Goal: Task Accomplishment & Management: Complete application form

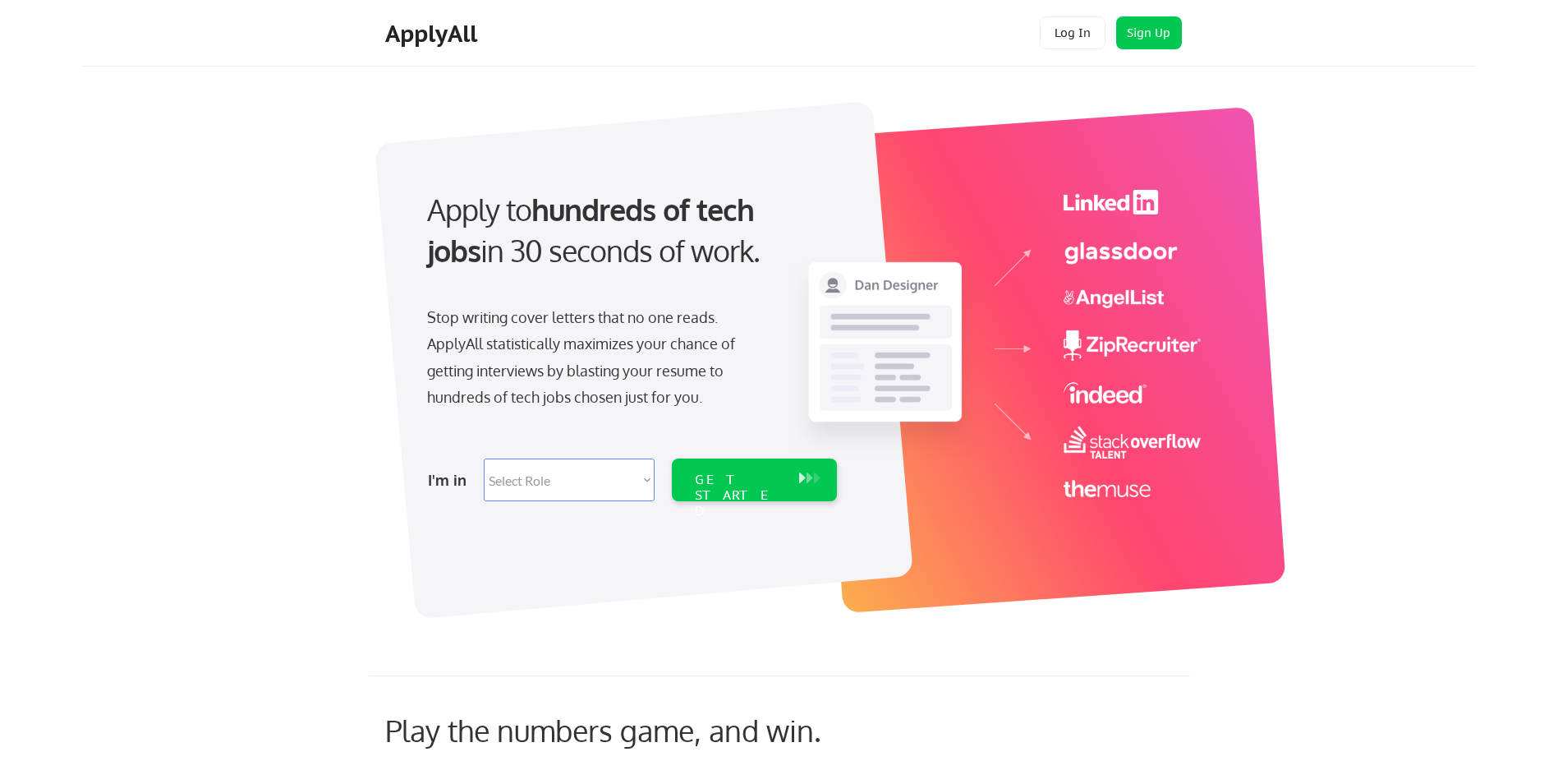
click at [542, 483] on select "Select Role Software Engineering Product Management Customer Success Sales UI/U…" at bounding box center [570, 479] width 171 height 43
click at [1264, 596] on div "Apply to hundreds of tech jobs in 30 seconds of work. Stop writing cover letter…" at bounding box center [805, 350] width 1342 height 543
click at [581, 476] on select "Select Role Software Engineering Product Management Customer Success Sales UI/U…" at bounding box center [570, 479] width 171 height 43
select select ""engineering""
click at [484, 458] on select "Select Role Software Engineering Product Management Customer Success Sales UI/U…" at bounding box center [570, 479] width 171 height 43
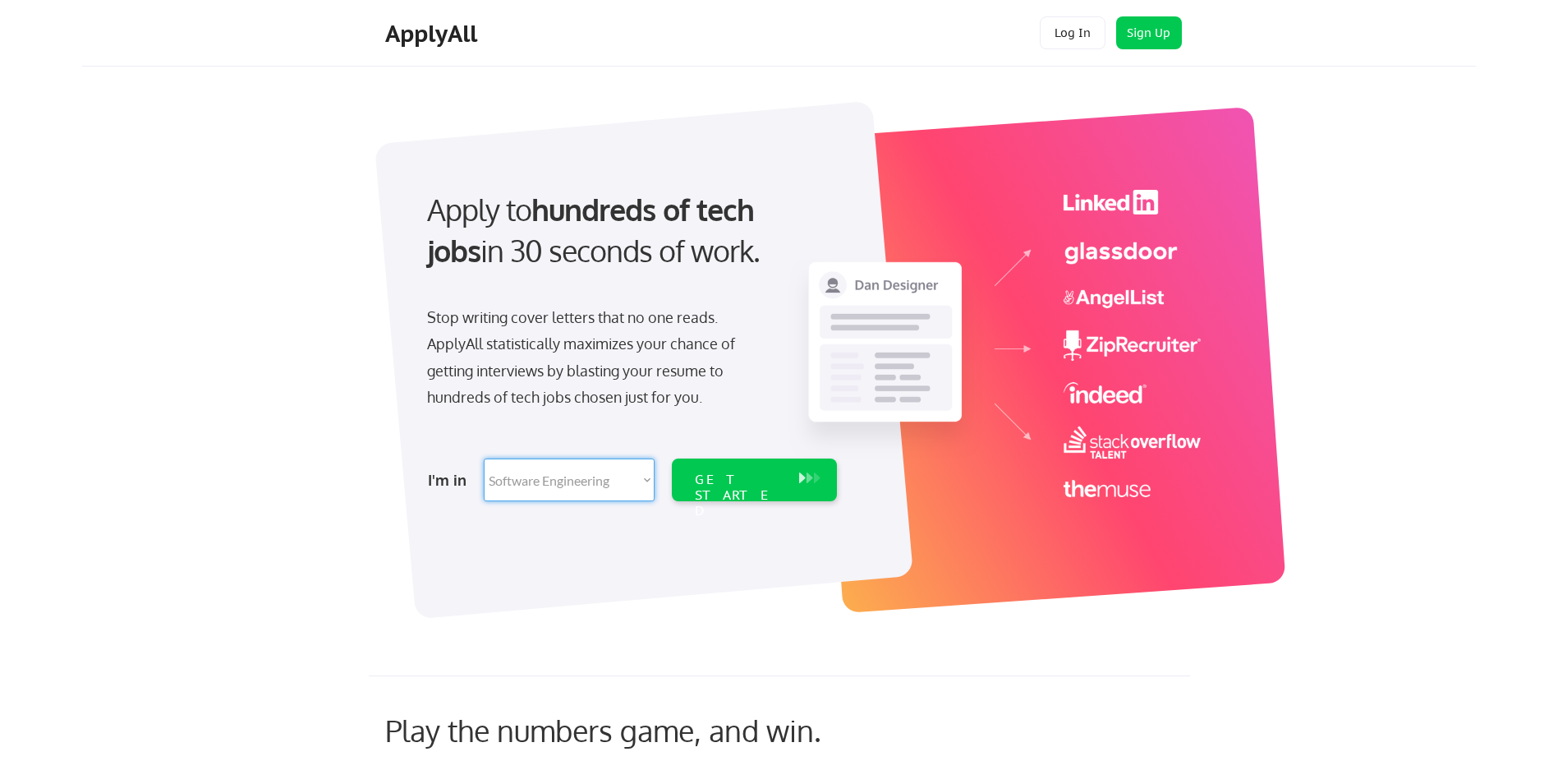
select select ""engineering""
click at [760, 481] on div "GET STARTED" at bounding box center [739, 495] width 88 height 47
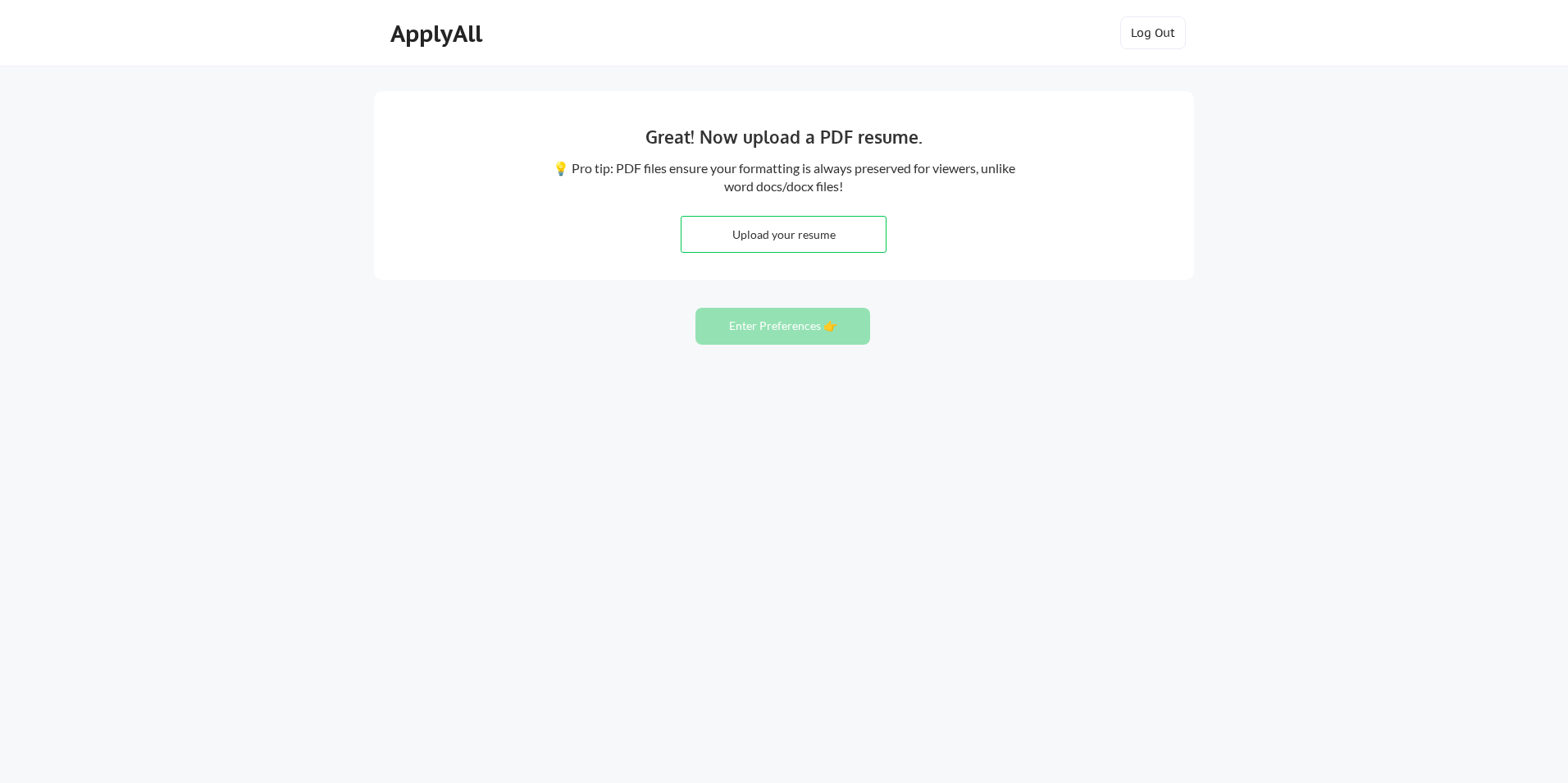
click at [842, 230] on input "file" at bounding box center [784, 234] width 204 height 35
type input "C:\fakepath\Aug_31_2025_Resume_Karupaiah_Rajendran_UpdatedVersion.pdf"
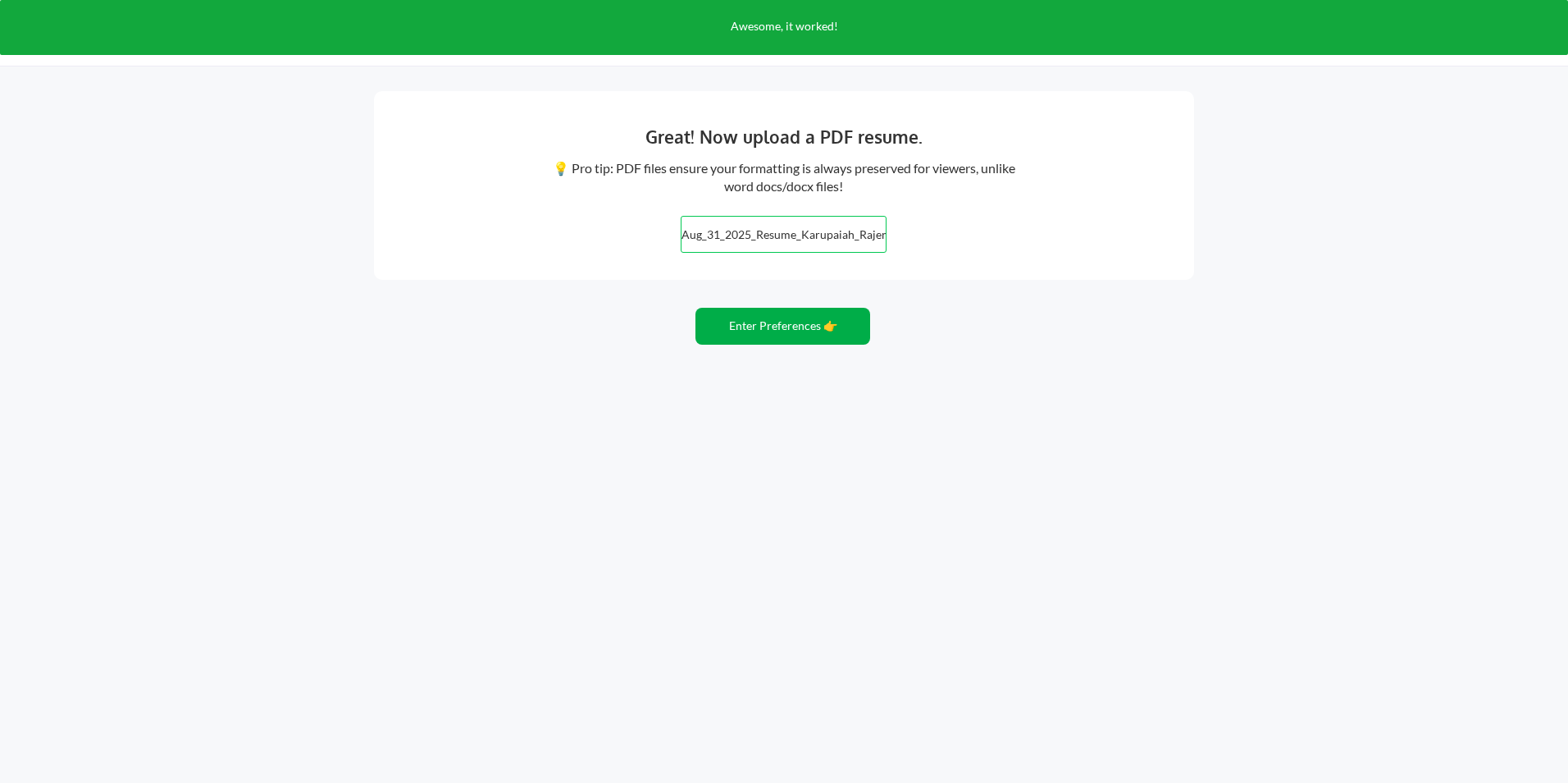
click at [803, 329] on button "Enter Preferences 👉" at bounding box center [783, 327] width 174 height 37
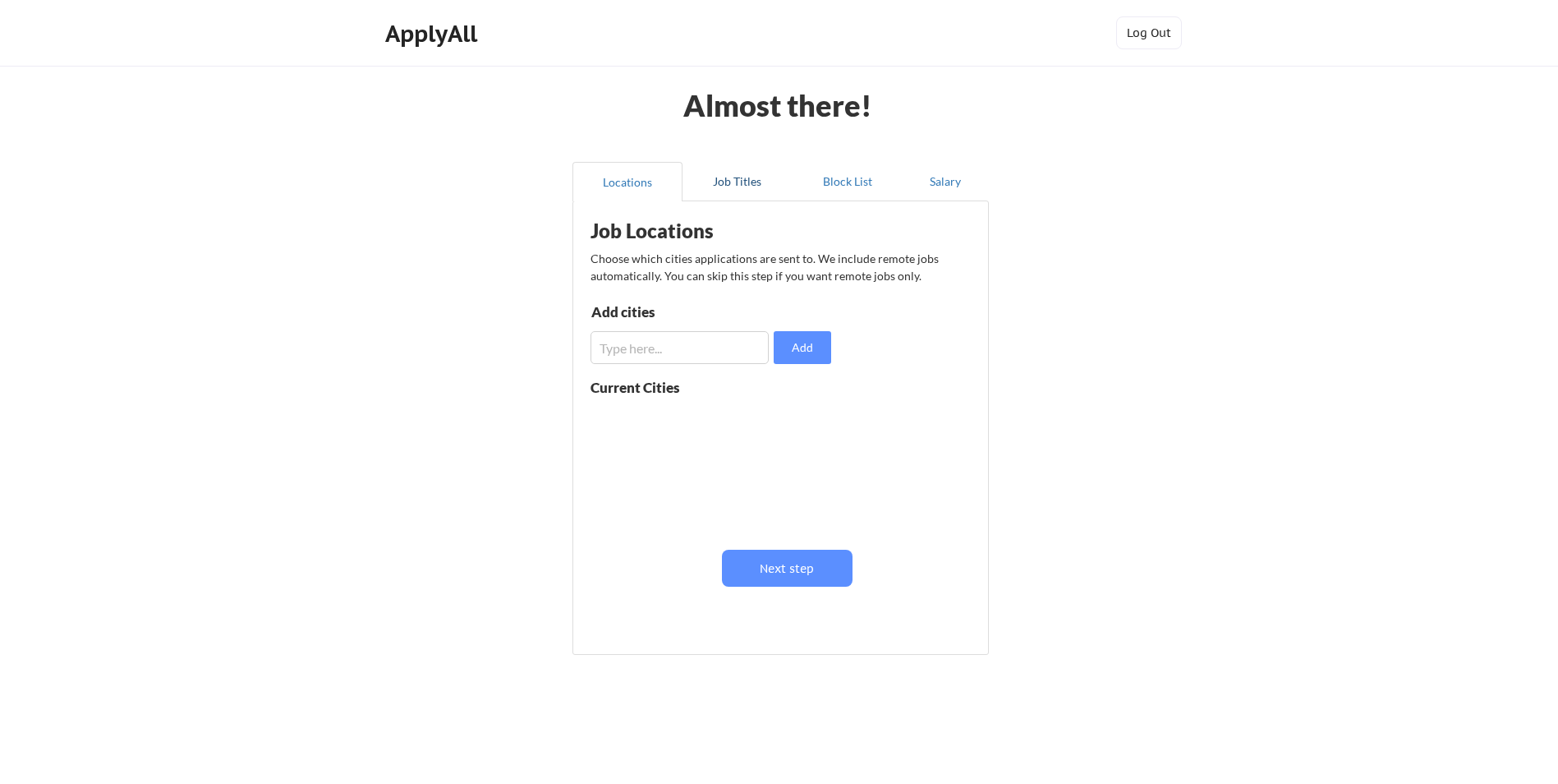
click at [723, 182] on button "Job Titles" at bounding box center [738, 181] width 110 height 39
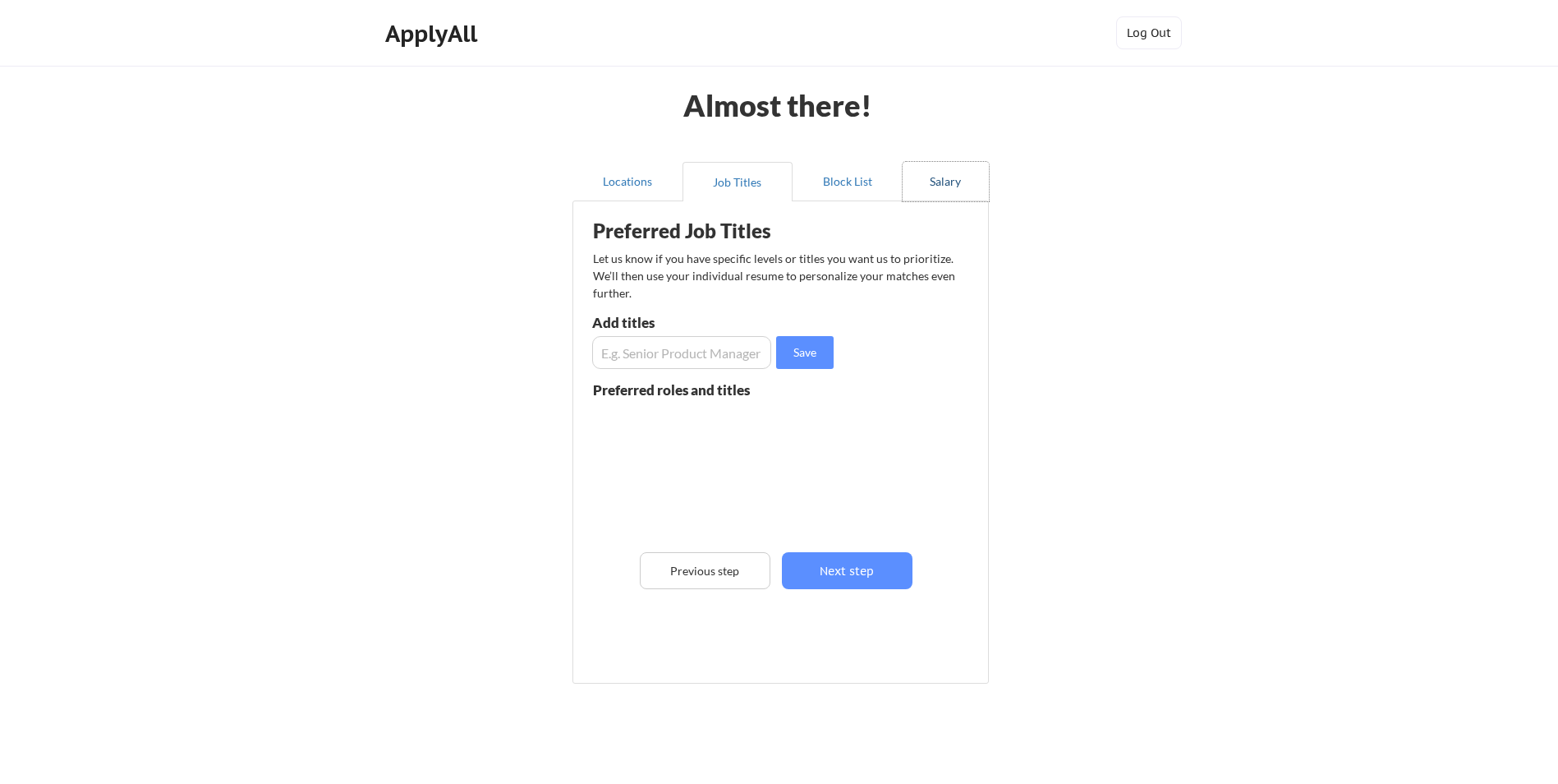
click at [948, 173] on button "Salary" at bounding box center [946, 181] width 86 height 39
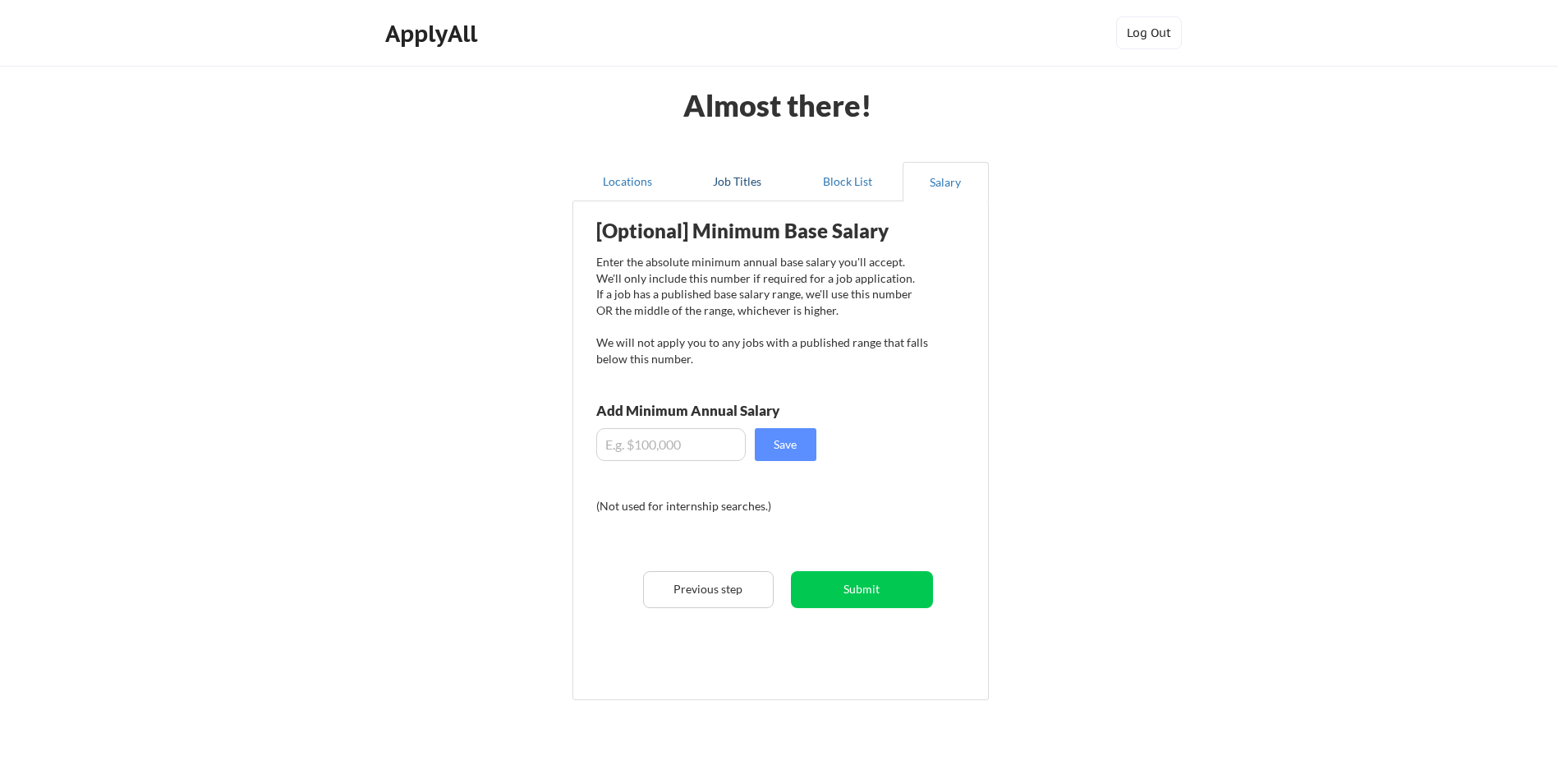
click at [744, 188] on button "Job Titles" at bounding box center [738, 181] width 110 height 39
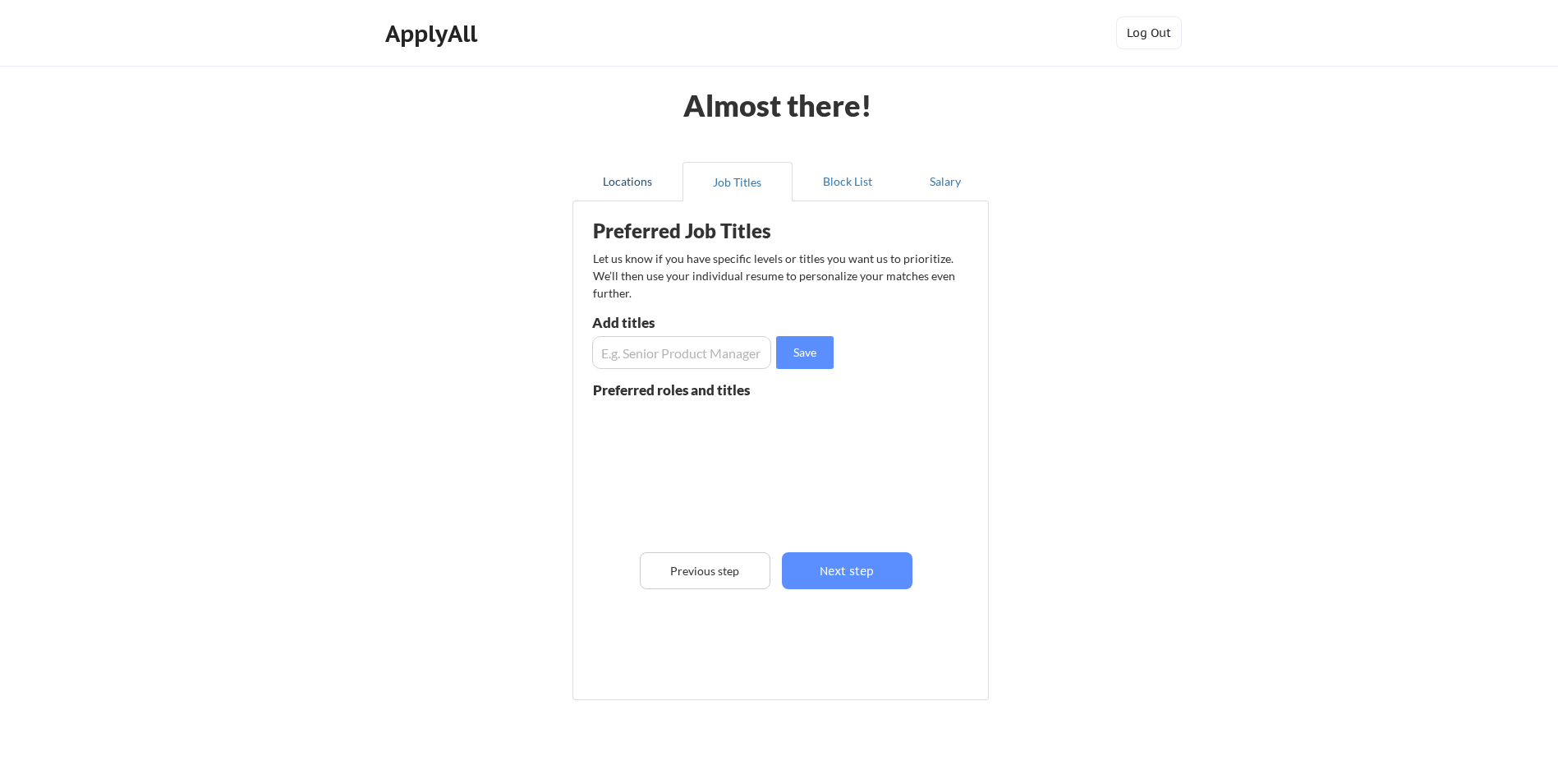
click at [633, 181] on button "Locations" at bounding box center [627, 181] width 110 height 39
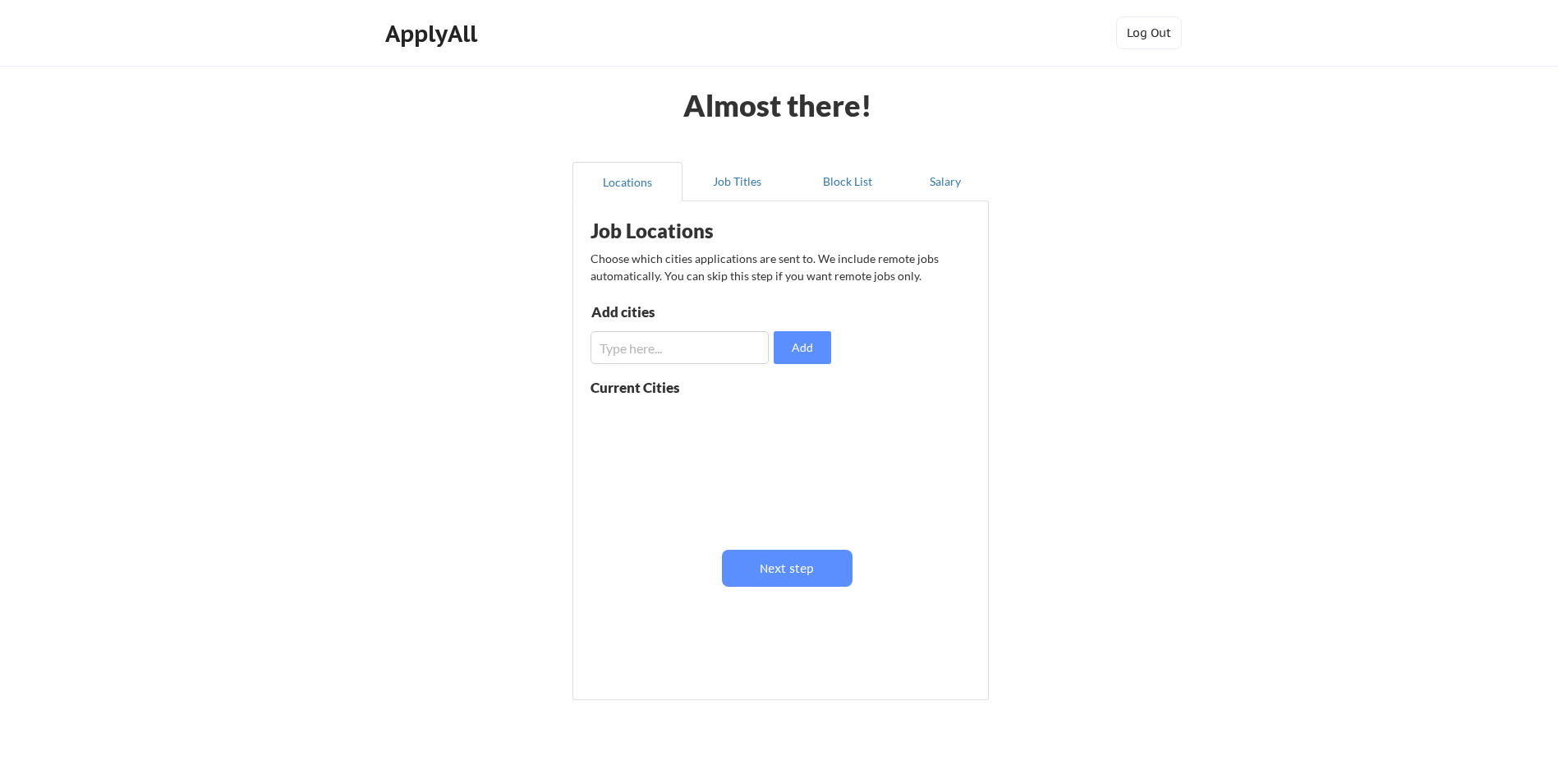
click at [622, 350] on input "input" at bounding box center [680, 346] width 178 height 33
click at [740, 182] on button "Job Titles" at bounding box center [738, 181] width 110 height 39
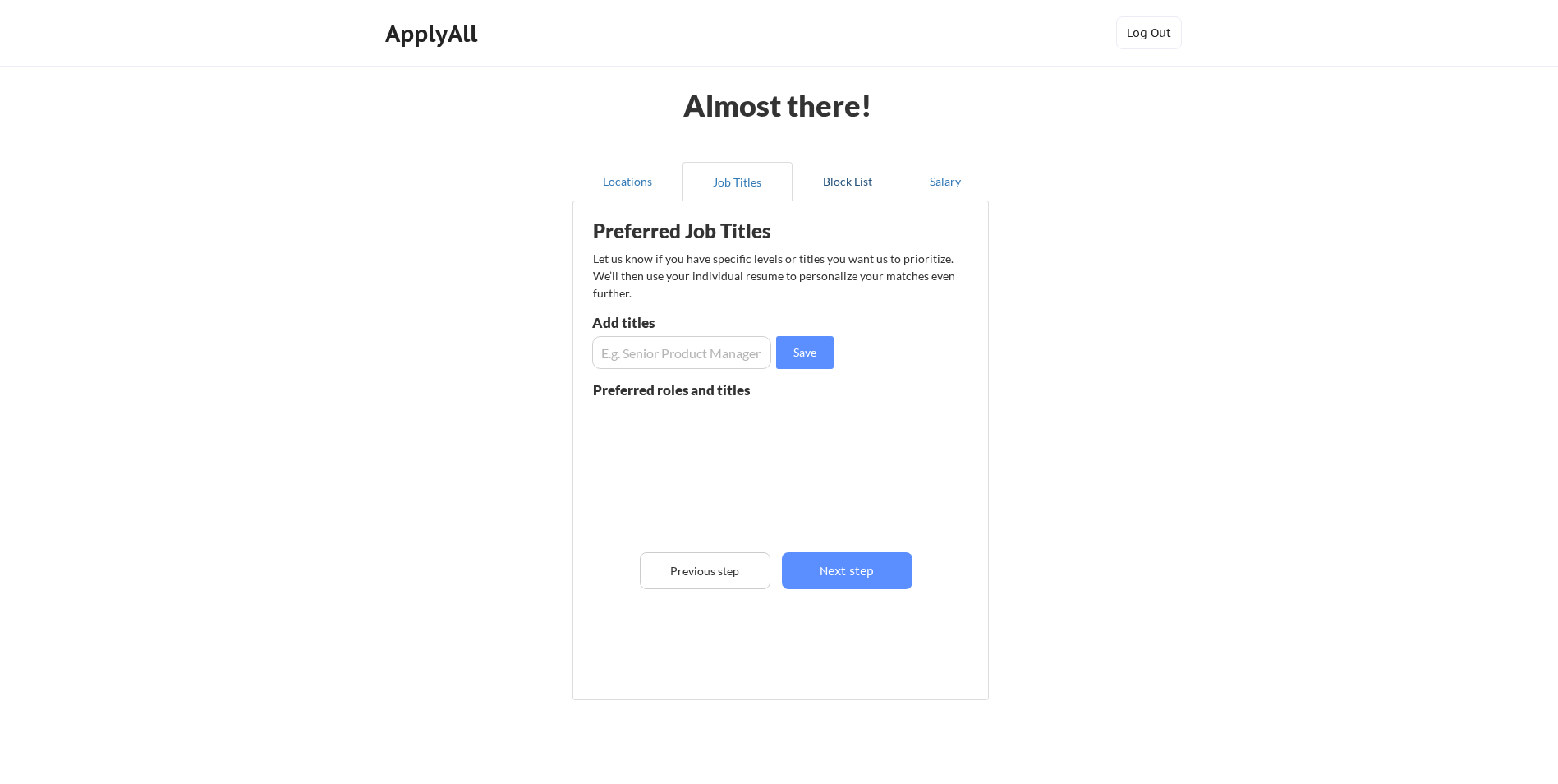
click at [843, 179] on button "Block List" at bounding box center [847, 181] width 110 height 39
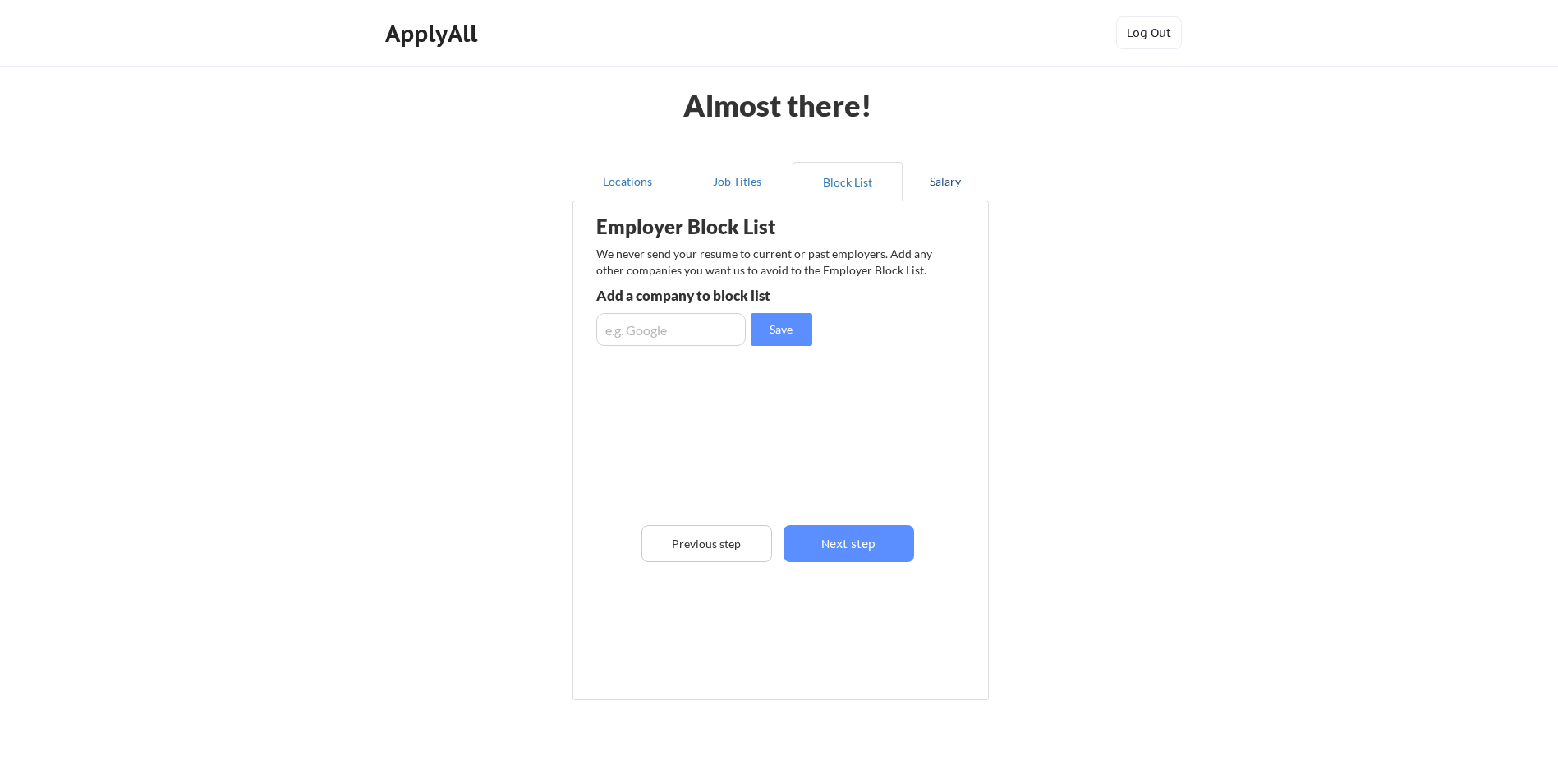
click at [934, 172] on button "Salary" at bounding box center [946, 181] width 86 height 39
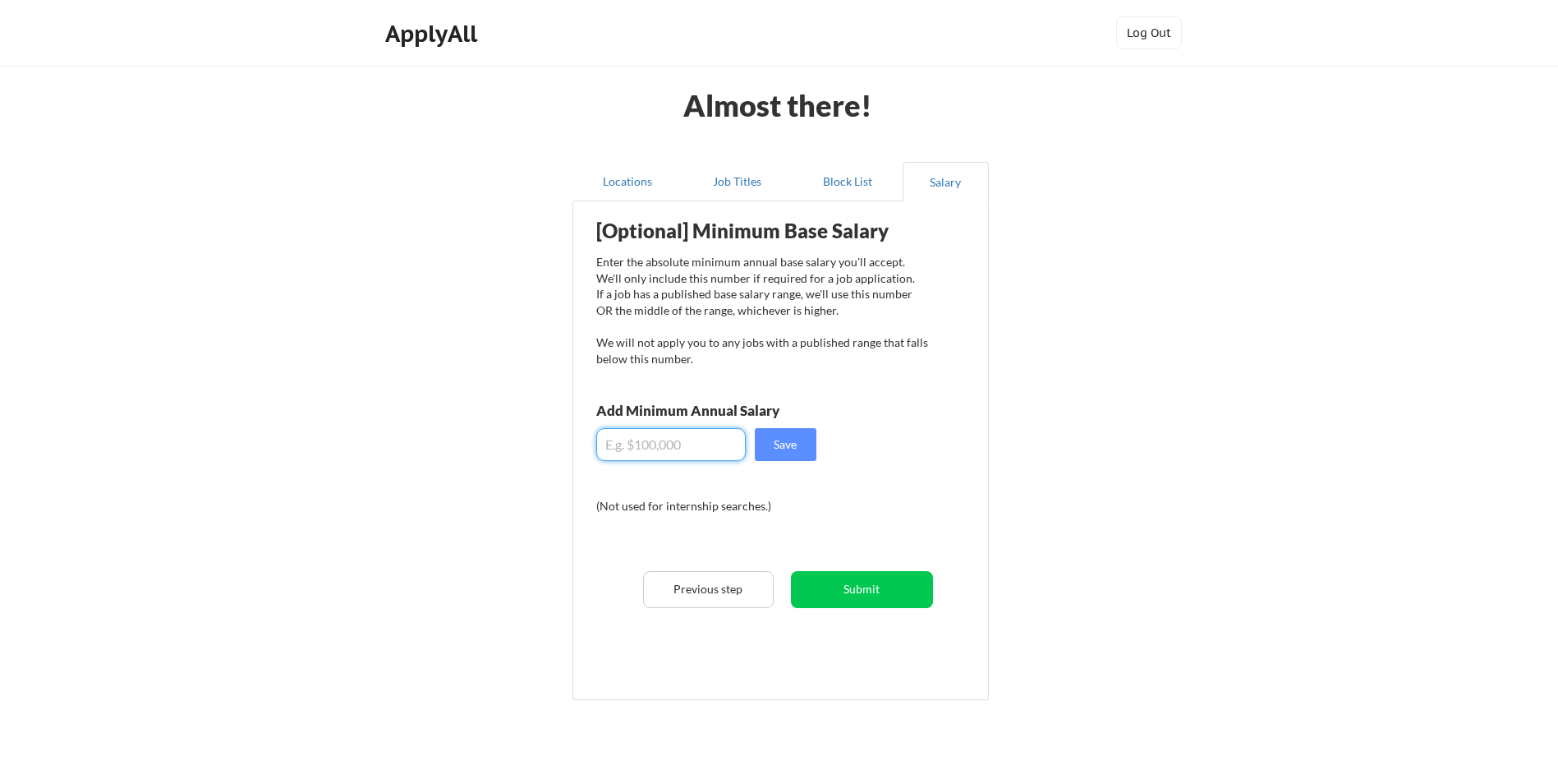
click at [665, 447] on input "input" at bounding box center [671, 444] width 150 height 33
type input "$180,000"
click at [756, 181] on button "Job Titles" at bounding box center [738, 181] width 110 height 39
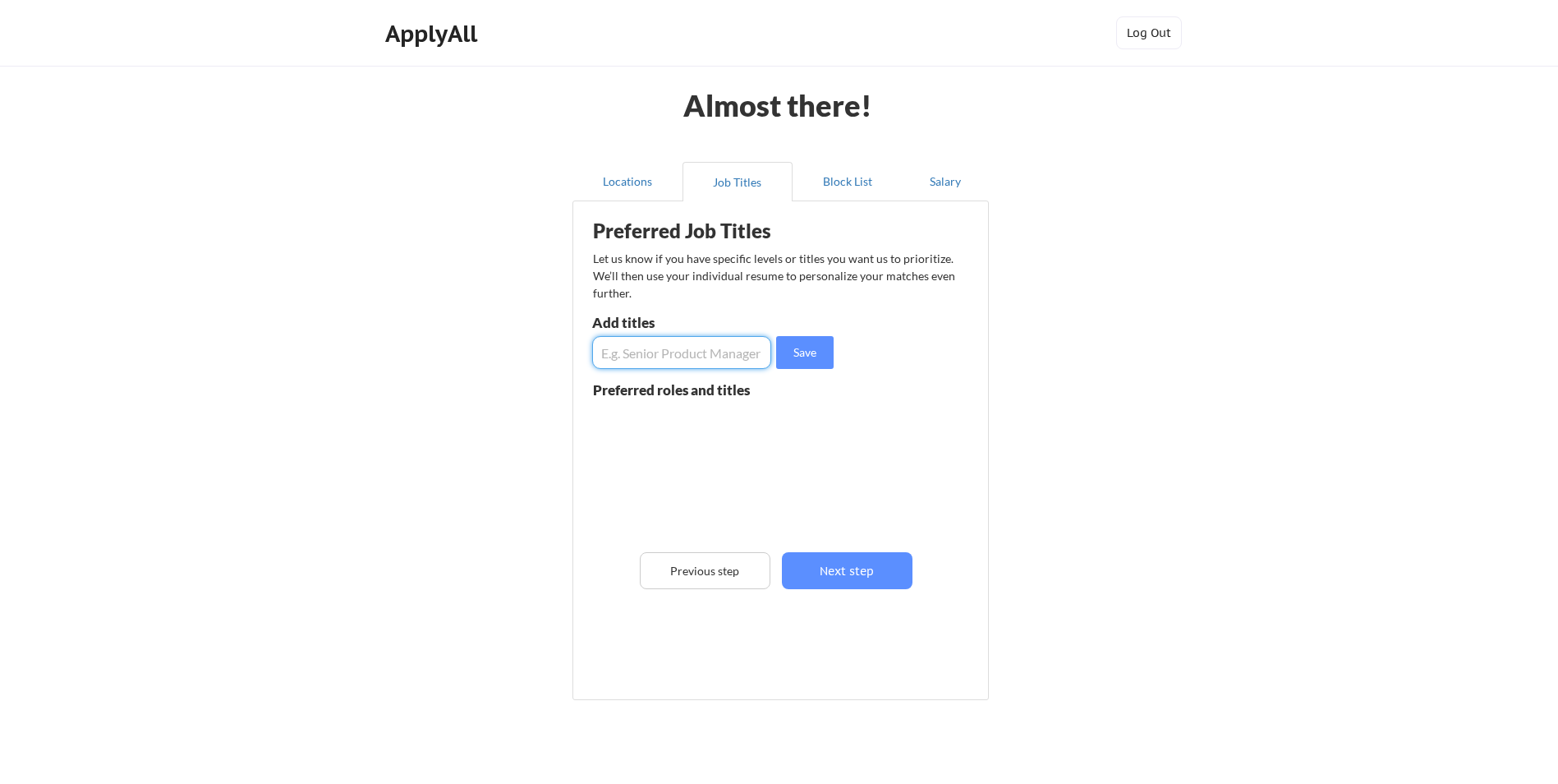
click at [682, 357] on input "input" at bounding box center [682, 352] width 179 height 33
type input "%"
type input "5G"
click at [674, 359] on input "input" at bounding box center [682, 352] width 179 height 33
type input "4G LTE"
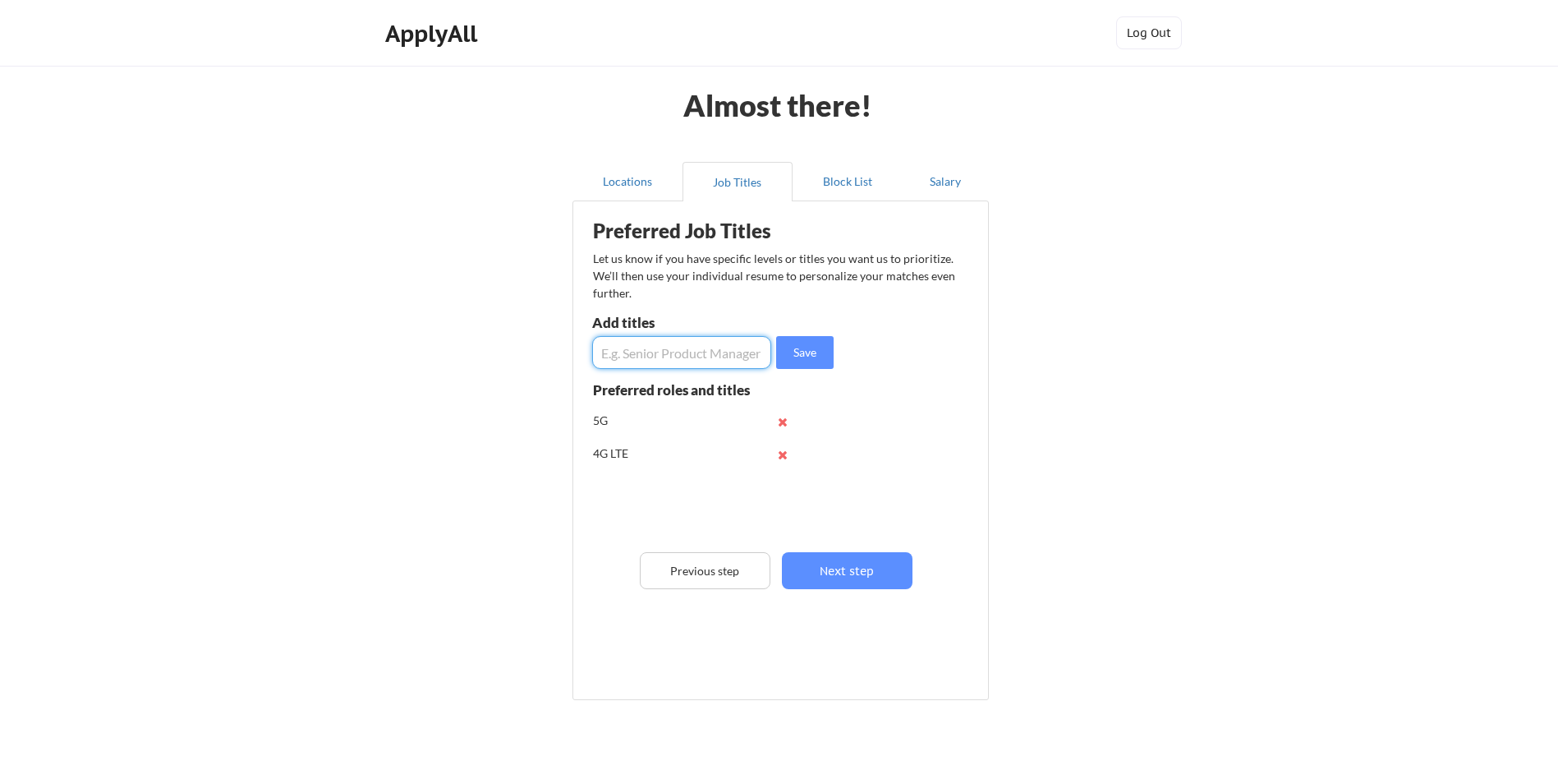
click at [674, 359] on input "input" at bounding box center [682, 352] width 179 height 33
type input "Solutions Engineer"
click at [674, 359] on input "input" at bounding box center [682, 352] width 179 height 33
type input "Principal Engineer"
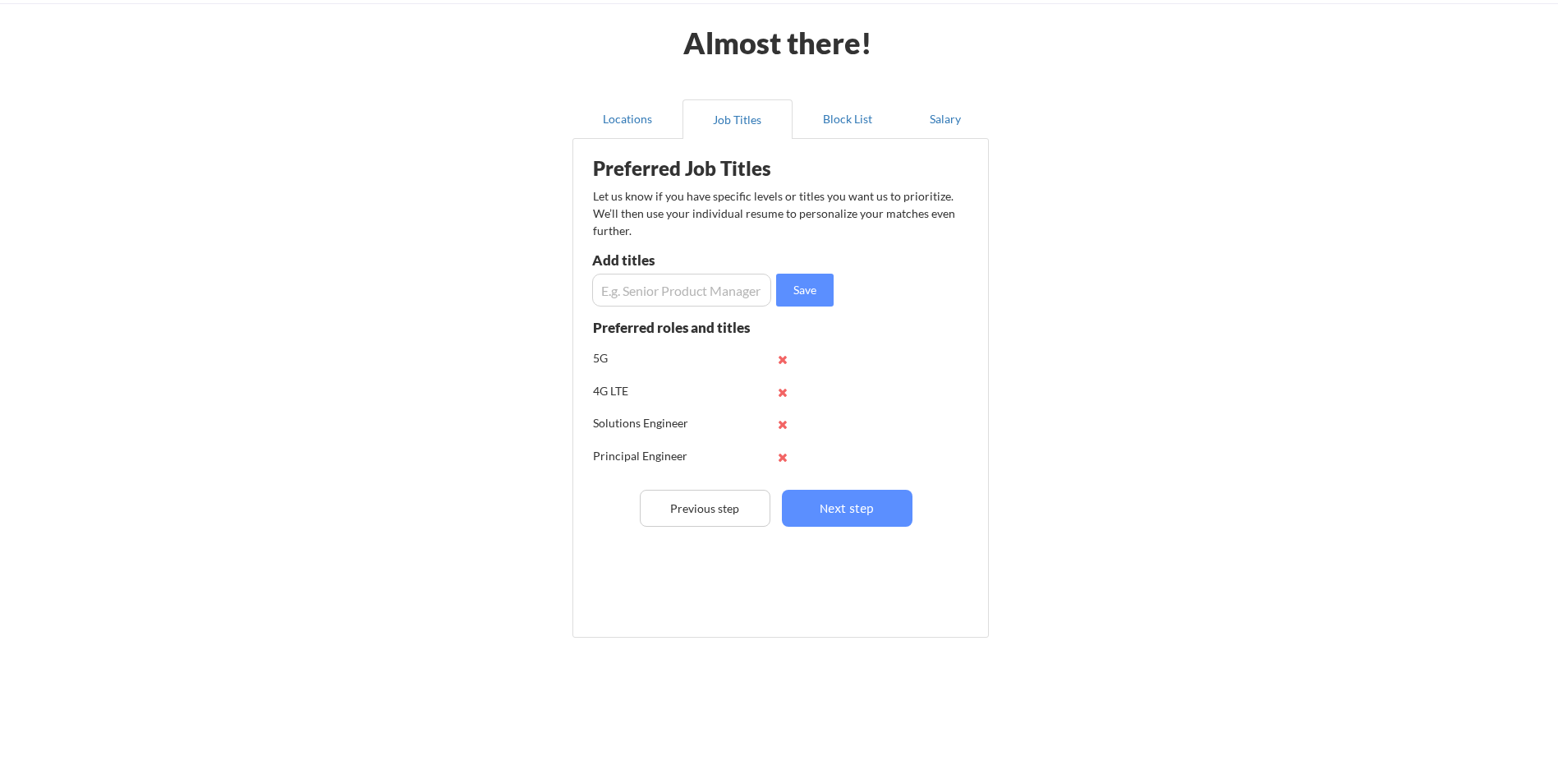
scroll to position [67, 0]
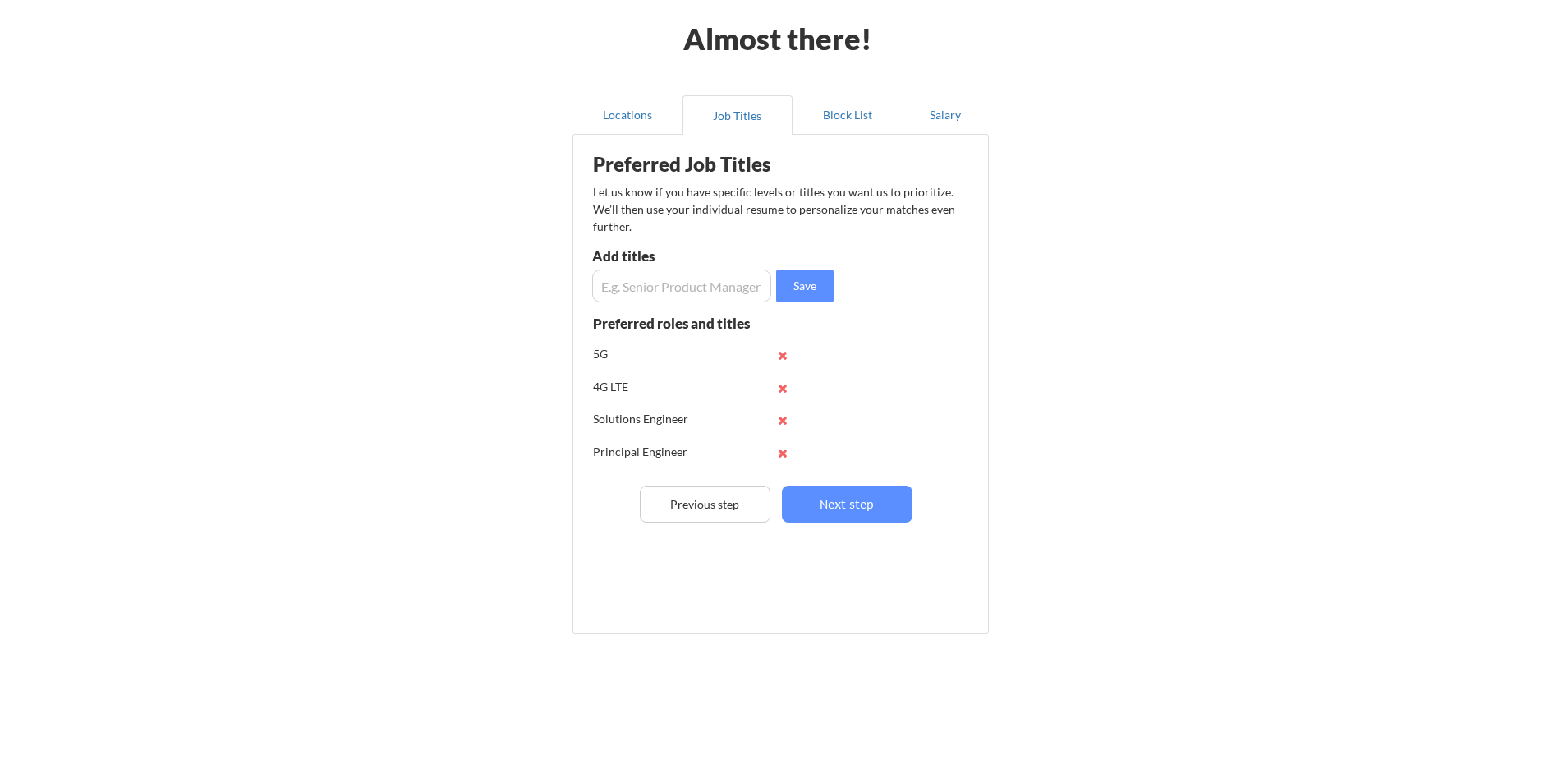
click at [689, 279] on input "input" at bounding box center [682, 285] width 179 height 33
type input "Solutions Architect"
click at [630, 121] on button "Locations" at bounding box center [627, 115] width 110 height 39
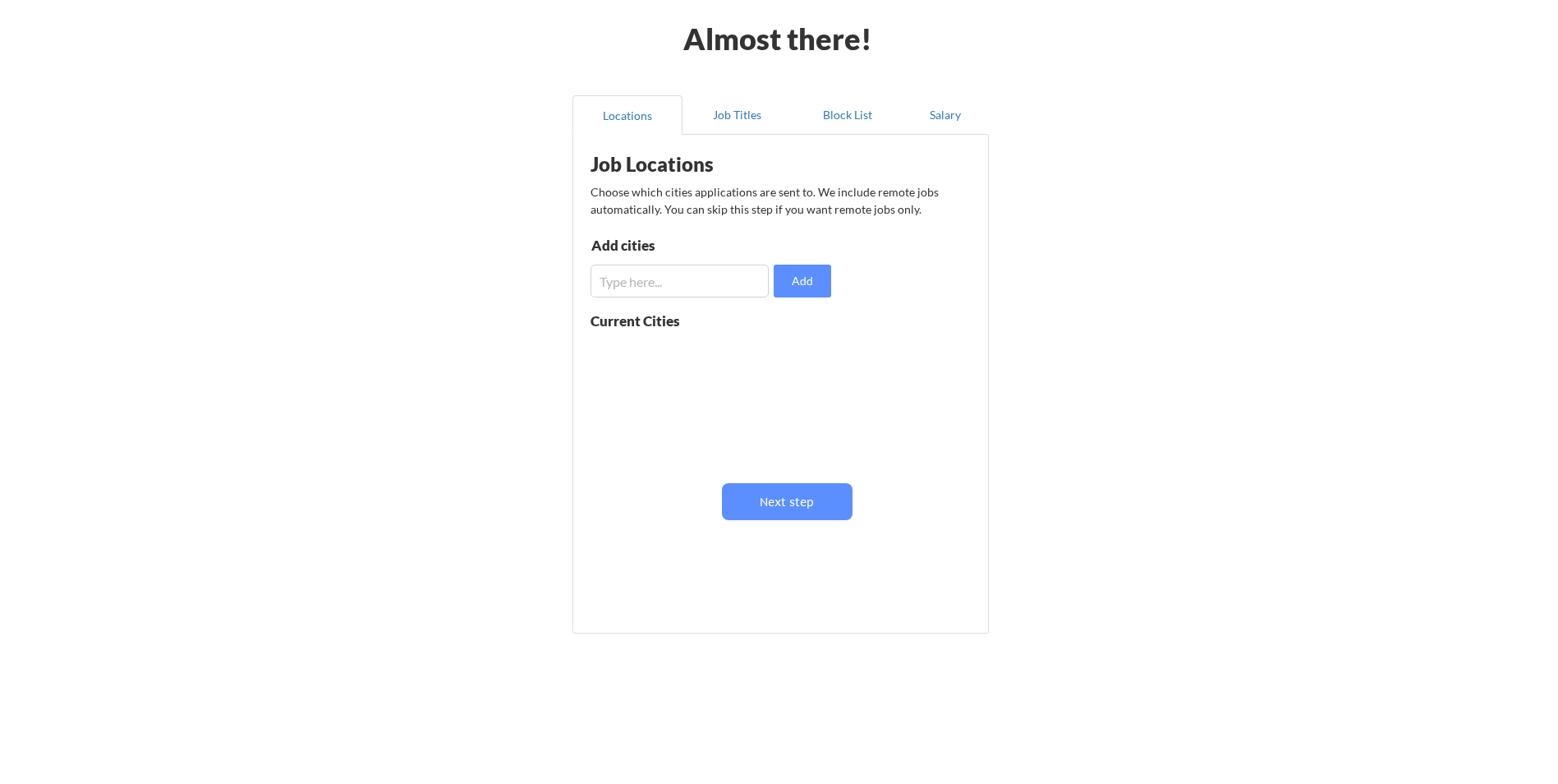
click at [657, 284] on input "input" at bounding box center [680, 281] width 178 height 33
type input "texas"
click at [657, 284] on input "input" at bounding box center [680, 281] width 178 height 33
type input "florida"
click at [657, 284] on input "input" at bounding box center [680, 281] width 178 height 33
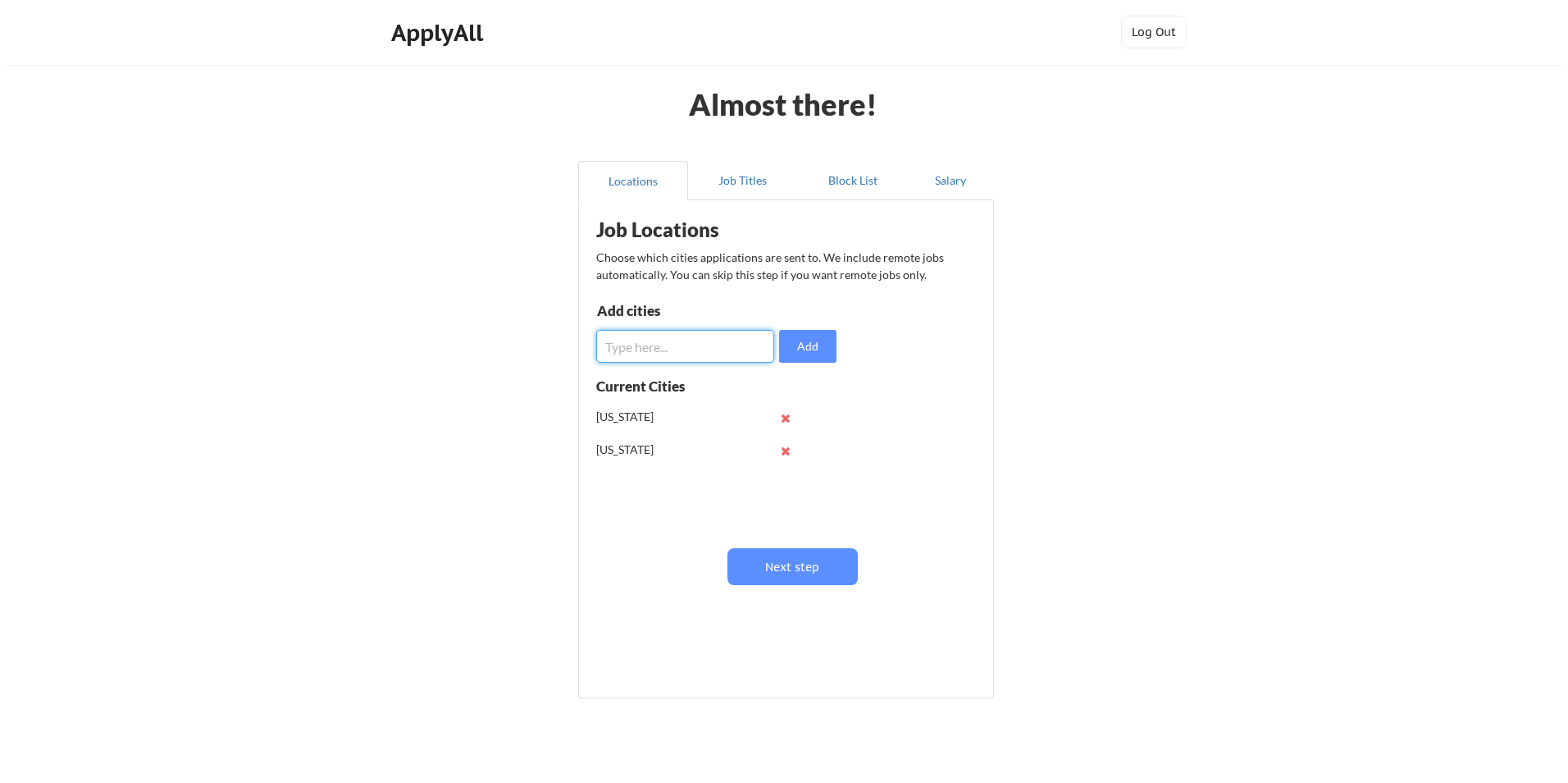
scroll to position [0, 0]
click at [656, 284] on div "Job Locations Choose which cities applications are sent to. We include remote j…" at bounding box center [783, 420] width 404 height 424
click at [655, 344] on input "input" at bounding box center [679, 346] width 178 height 32
type input "philadelphia"
click at [655, 344] on input "input" at bounding box center [679, 346] width 178 height 32
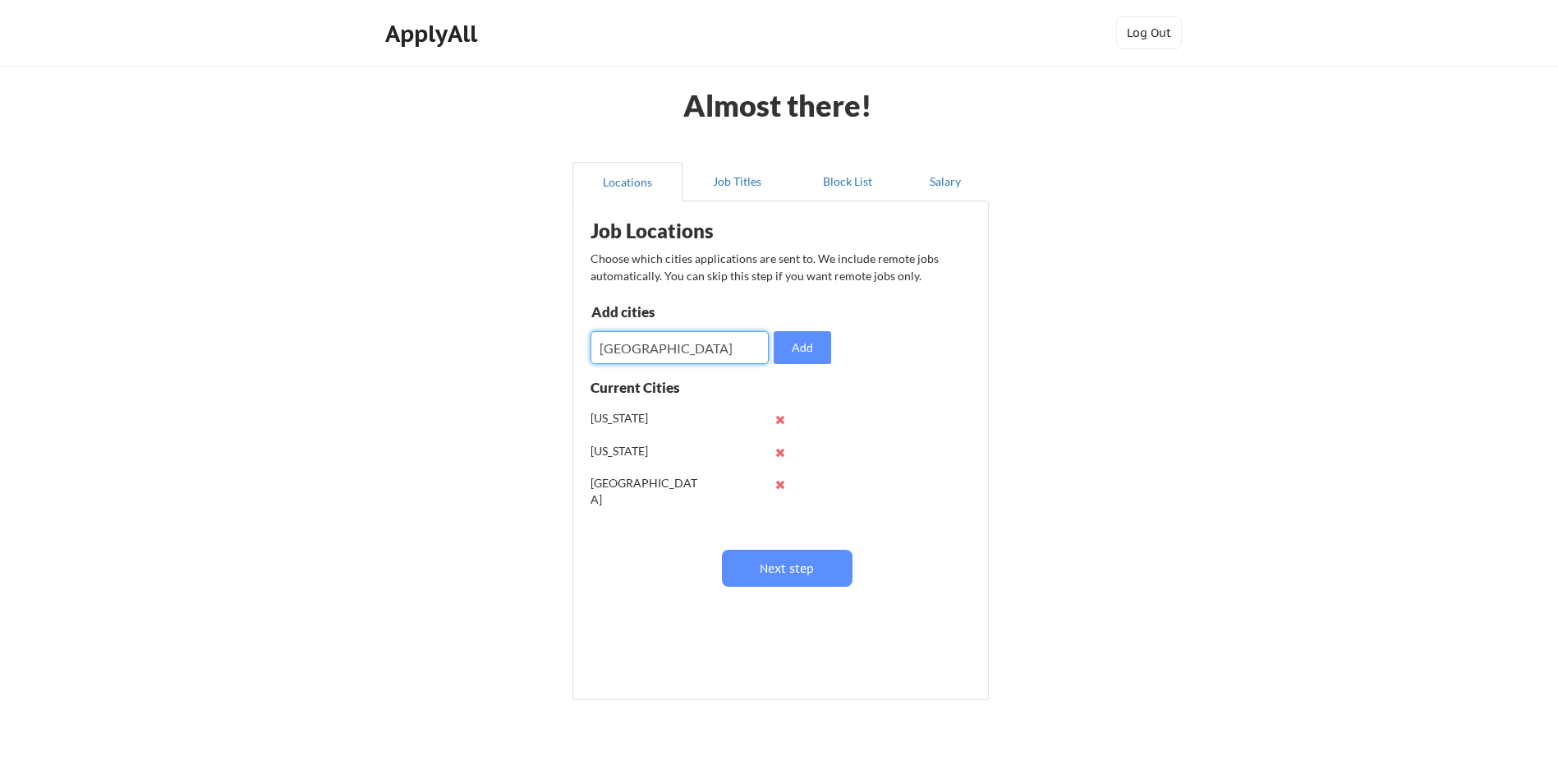
type input "seattle"
click at [676, 351] on input "input" at bounding box center [680, 346] width 178 height 33
type input "colorado"
click at [676, 351] on input "input" at bounding box center [680, 346] width 178 height 33
type input "california"
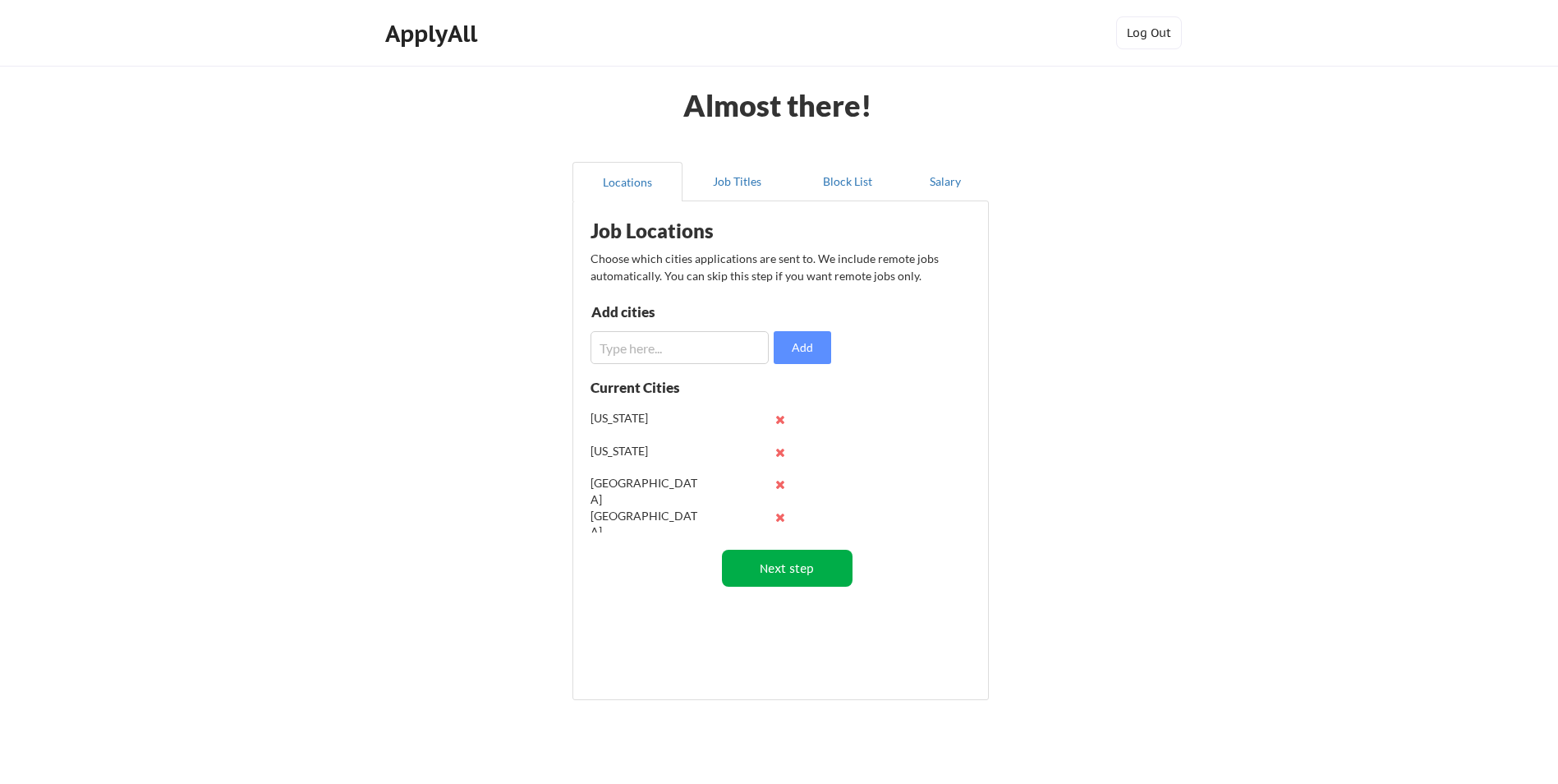
click at [798, 568] on button "Next step" at bounding box center [787, 568] width 131 height 37
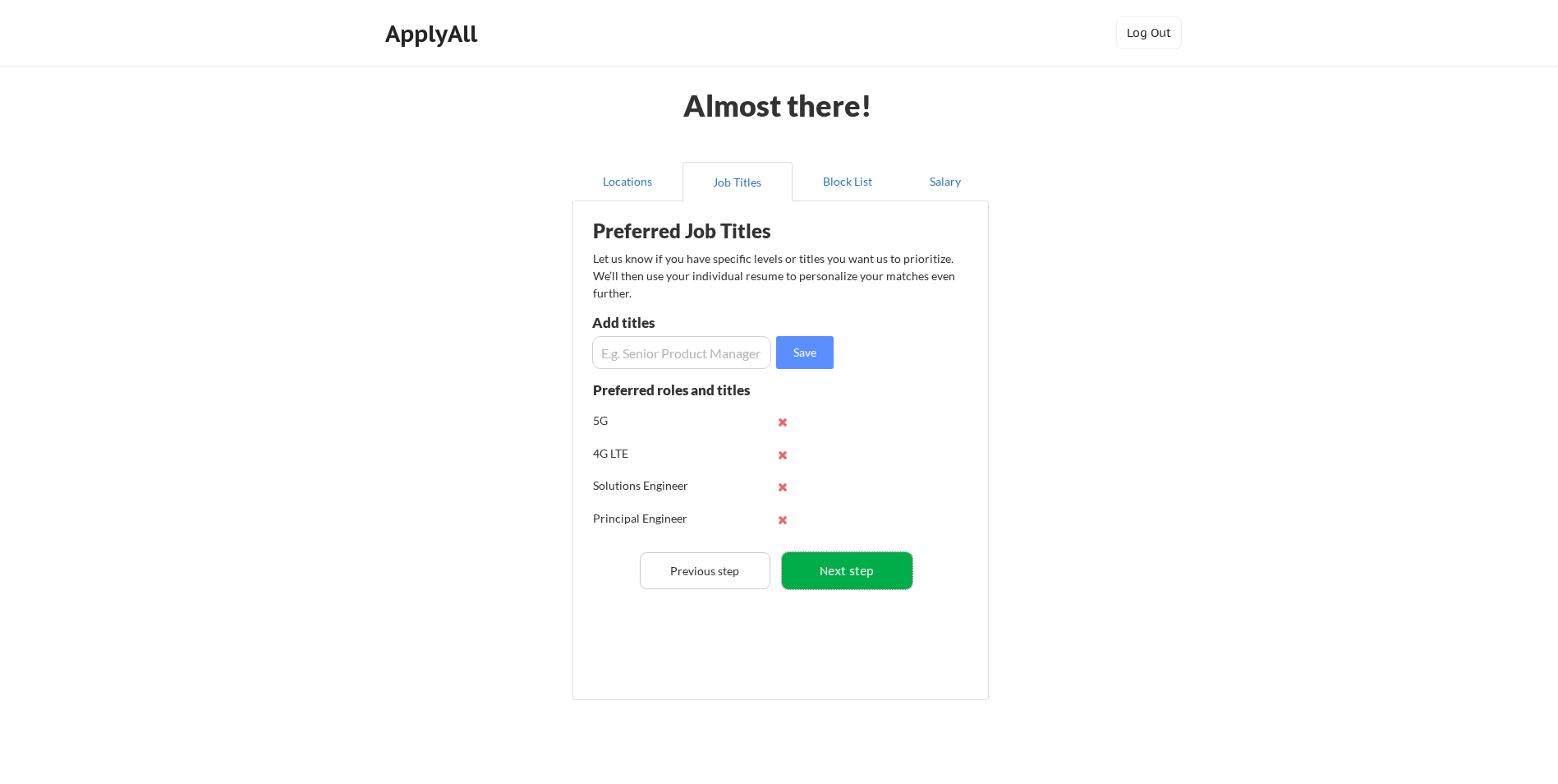
click at [827, 585] on button "Next step" at bounding box center [847, 570] width 131 height 37
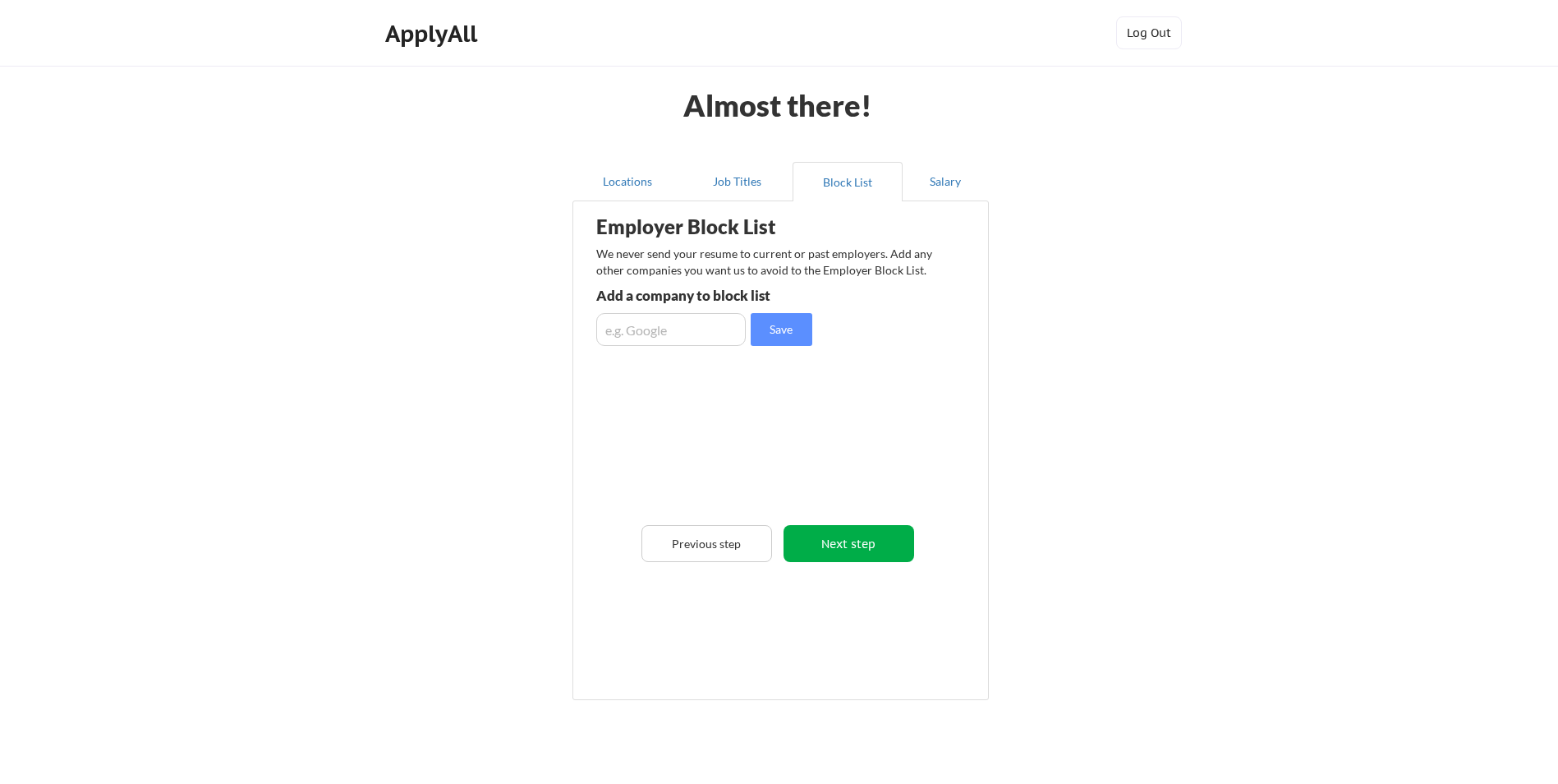
click at [853, 536] on button "Next step" at bounding box center [849, 543] width 131 height 37
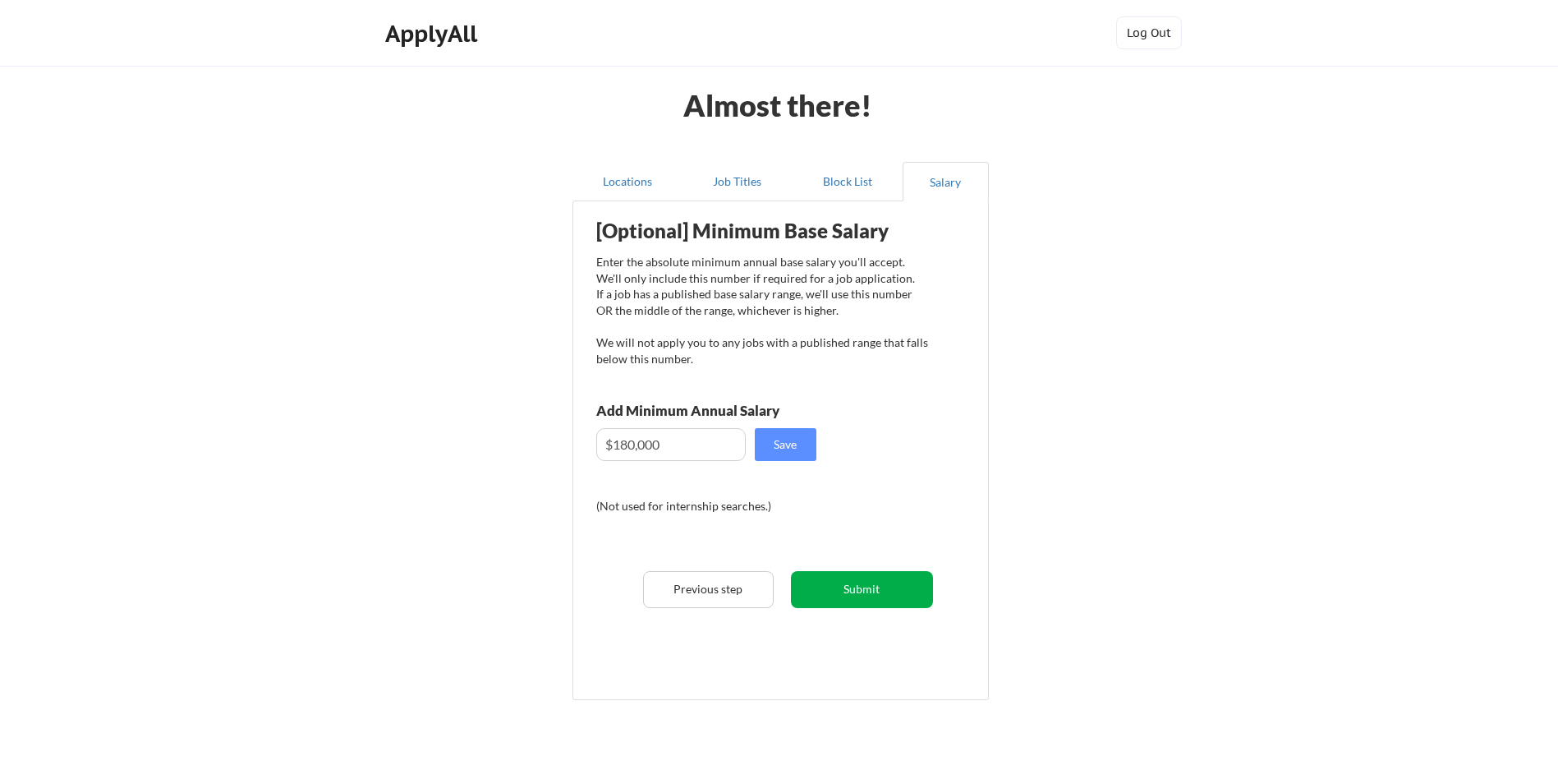
click at [853, 594] on button "Submit" at bounding box center [862, 590] width 142 height 37
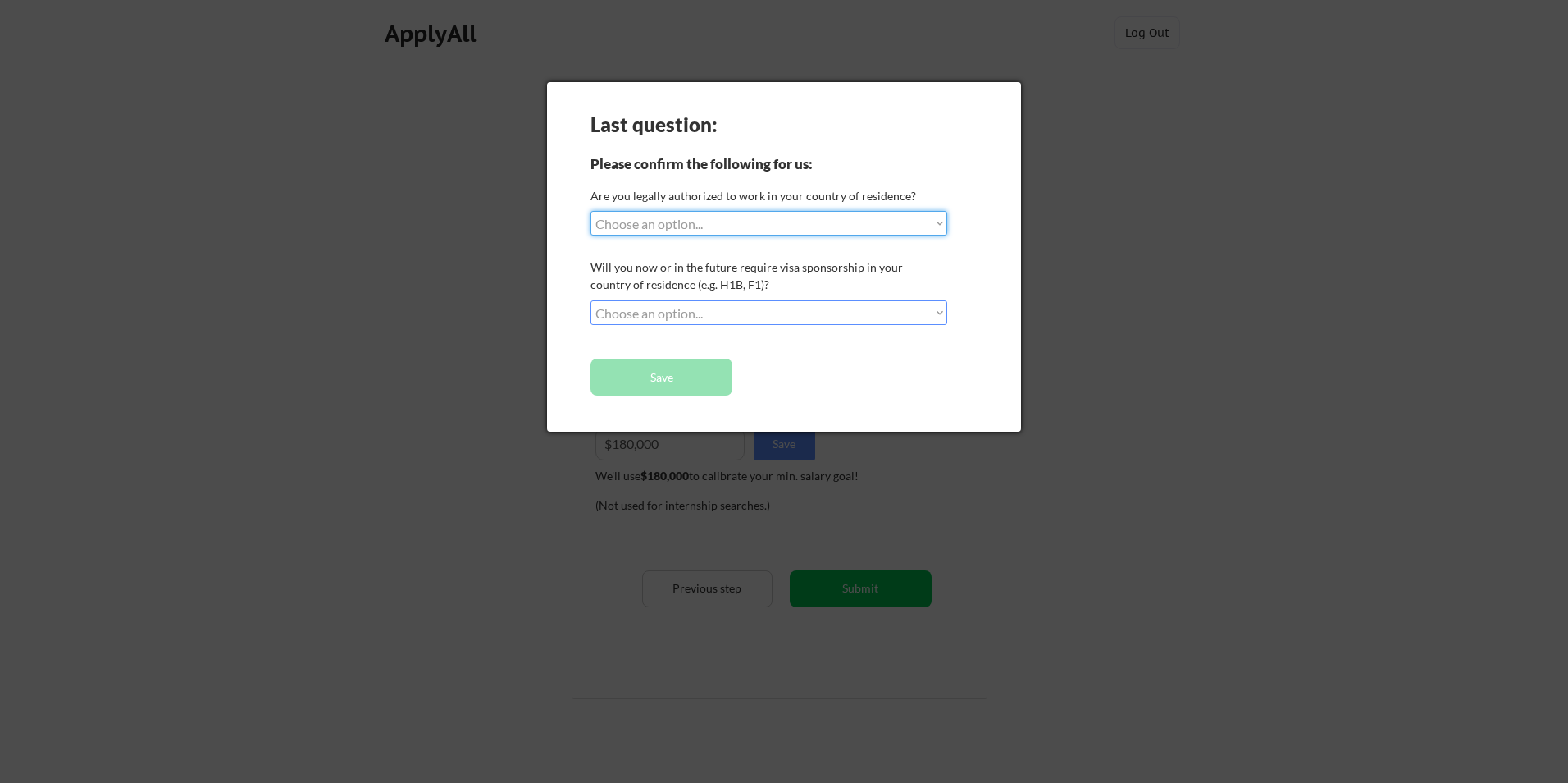
click at [698, 224] on select "Choose an option... Yes, I am a US Citizen Yes, I am a Canadian Citizen Yes, I …" at bounding box center [769, 223] width 357 height 25
select select ""yes__i_am_here_on_a_visa__h1b__opt__etc__""
click at [591, 211] on select "Choose an option... Yes, I am a US Citizen Yes, I am a Canadian Citizen Yes, I …" at bounding box center [769, 223] width 357 height 25
click at [693, 321] on select "Choose an option... No, I will not need sponsorship Yes, I will need sponsorship" at bounding box center [769, 313] width 357 height 25
select select ""yes__i_will_need_sponsorship""
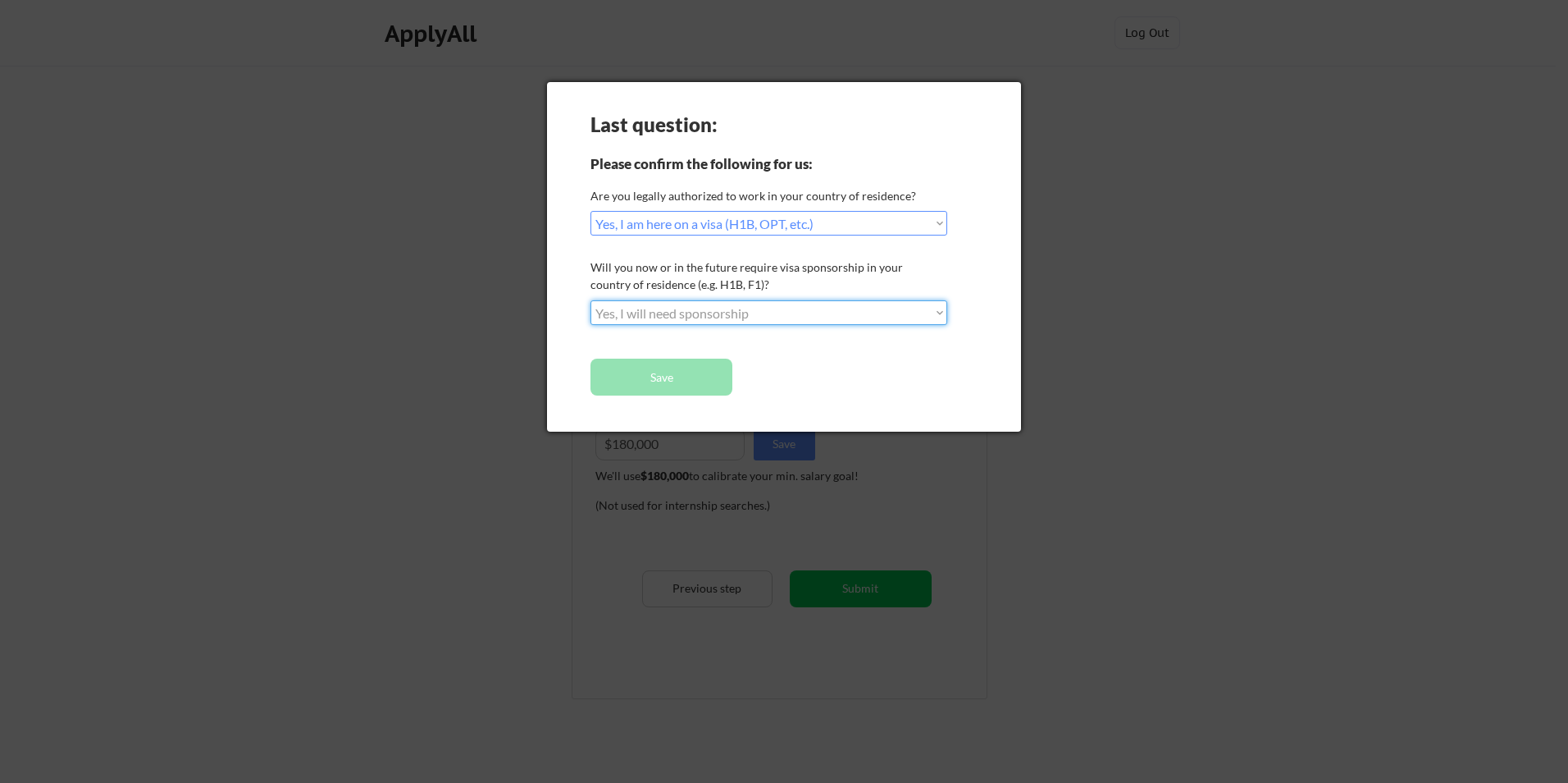
click at [591, 301] on select "Choose an option... No, I will not need sponsorship Yes, I will need sponsorship" at bounding box center [769, 313] width 357 height 25
click at [681, 372] on button "Save" at bounding box center [661, 377] width 142 height 37
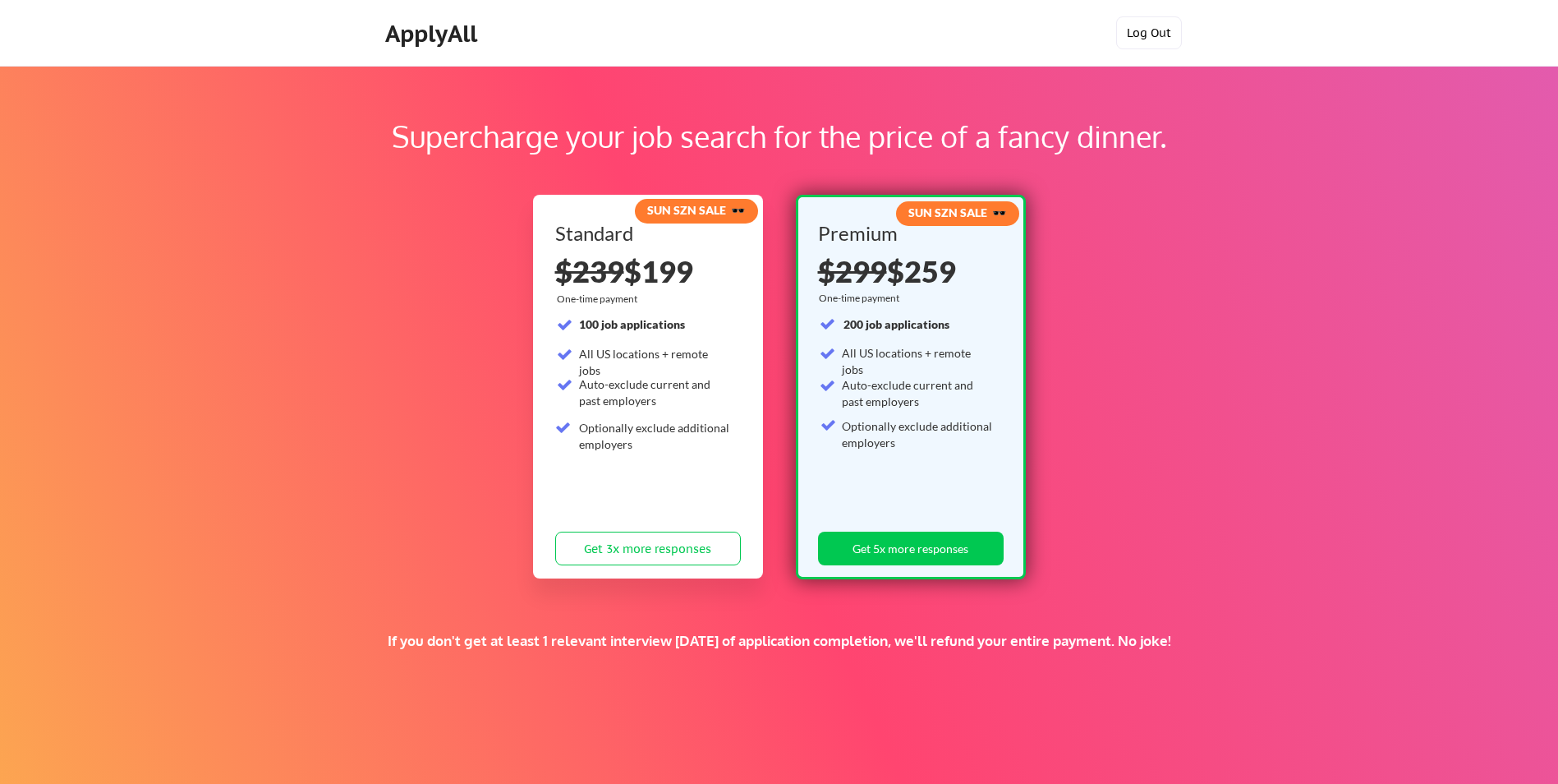
click at [1143, 33] on button "Log Out" at bounding box center [1149, 33] width 66 height 33
